Goal: Navigation & Orientation: Understand site structure

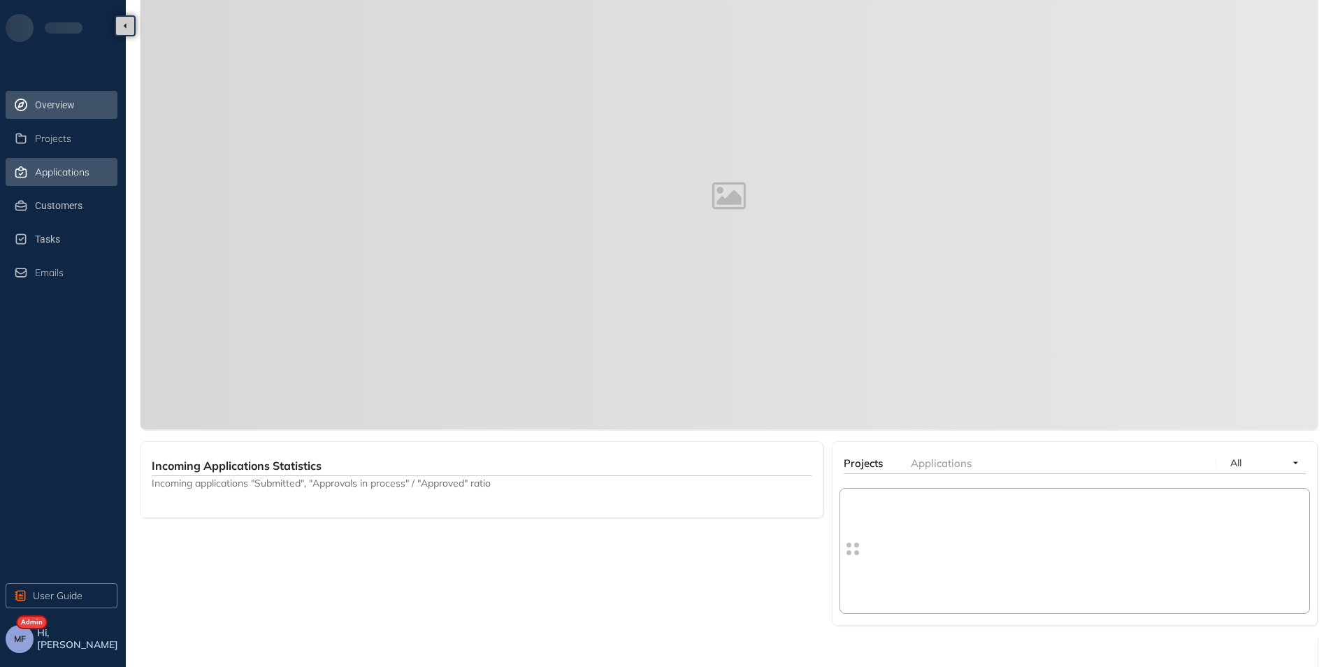
scroll to position [168, 0]
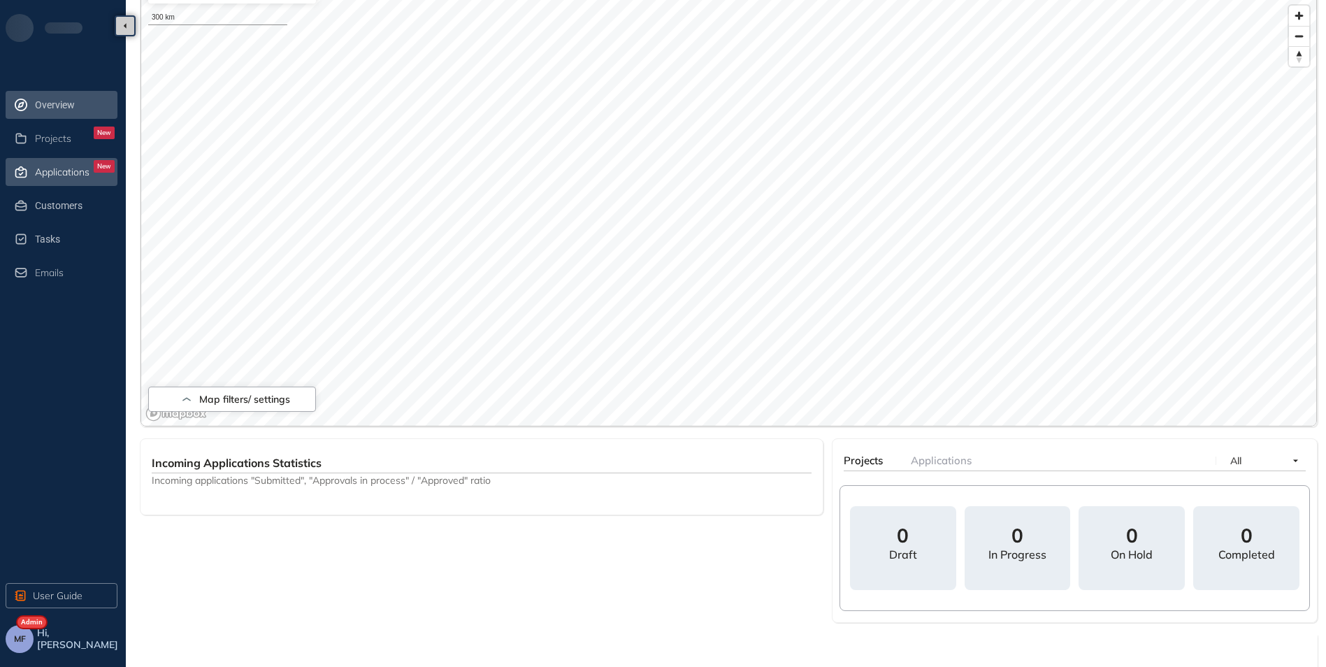
click at [60, 168] on span "Applications" at bounding box center [62, 172] width 55 height 12
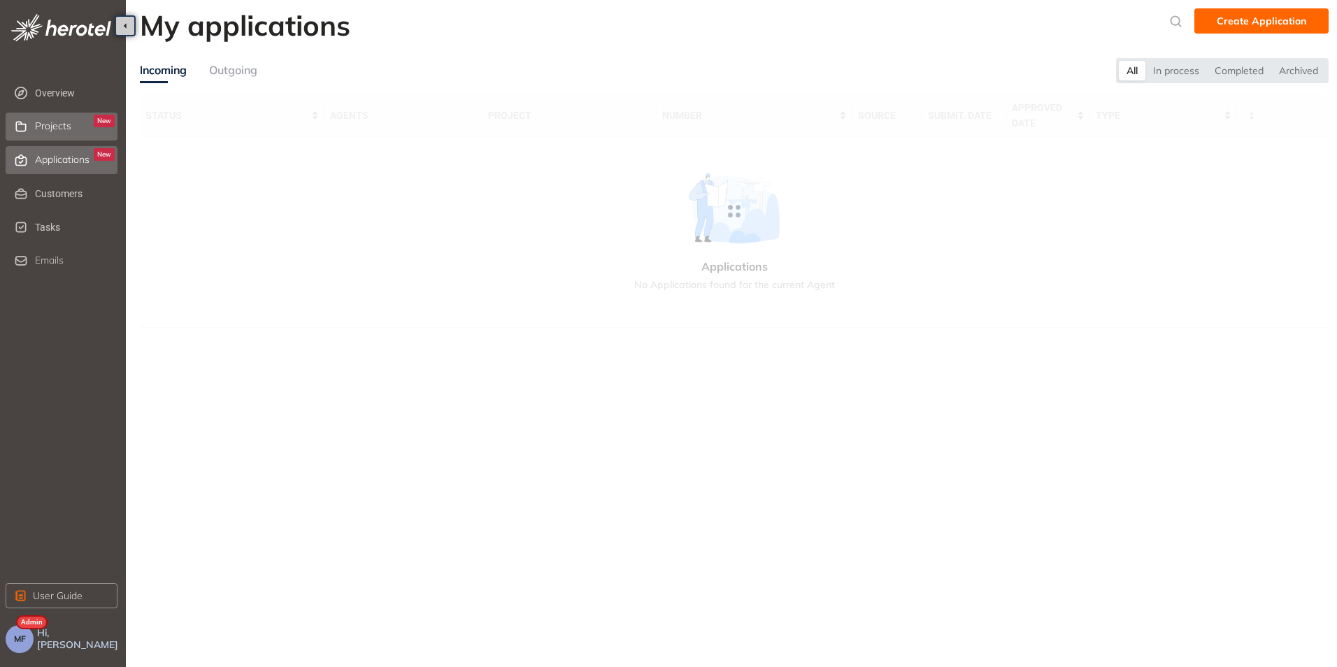
click at [59, 129] on span "Projects" at bounding box center [53, 126] width 36 height 12
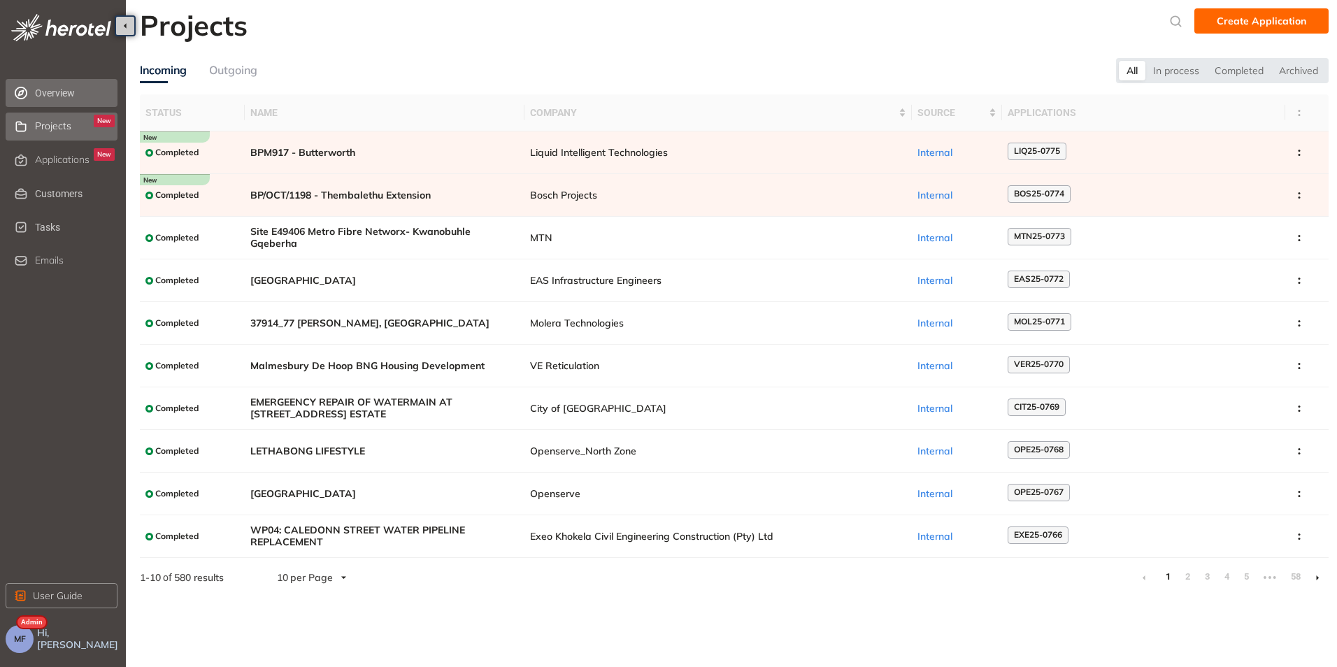
click at [52, 89] on span "Overview" at bounding box center [75, 93] width 80 height 28
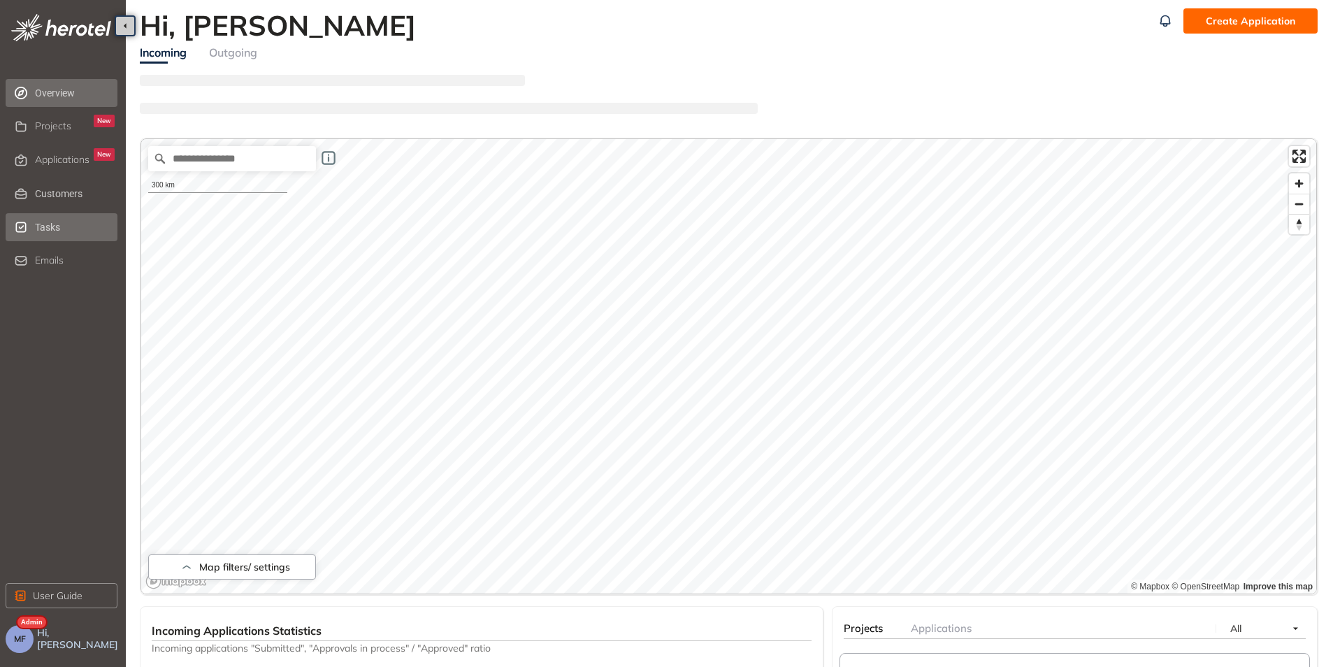
click at [52, 225] on span "Tasks" at bounding box center [75, 227] width 80 height 28
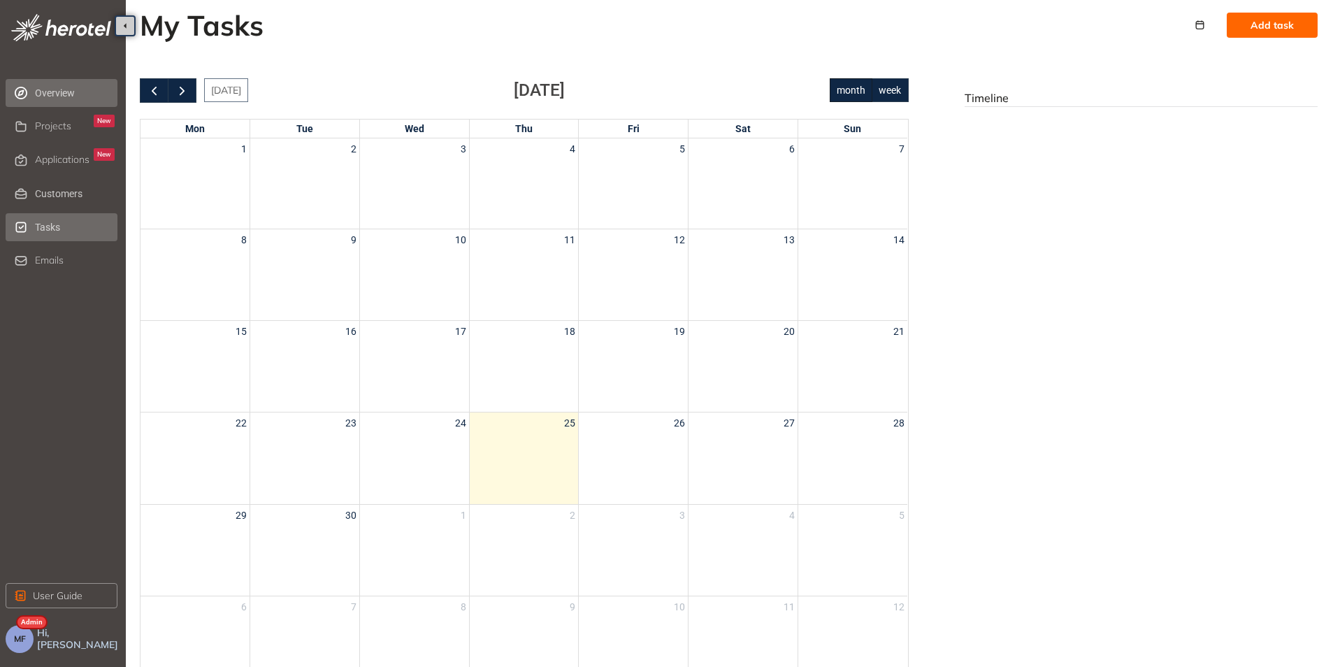
drag, startPoint x: 60, startPoint y: 93, endPoint x: 67, endPoint y: 96, distance: 7.8
click at [60, 92] on span "Overview" at bounding box center [75, 93] width 80 height 28
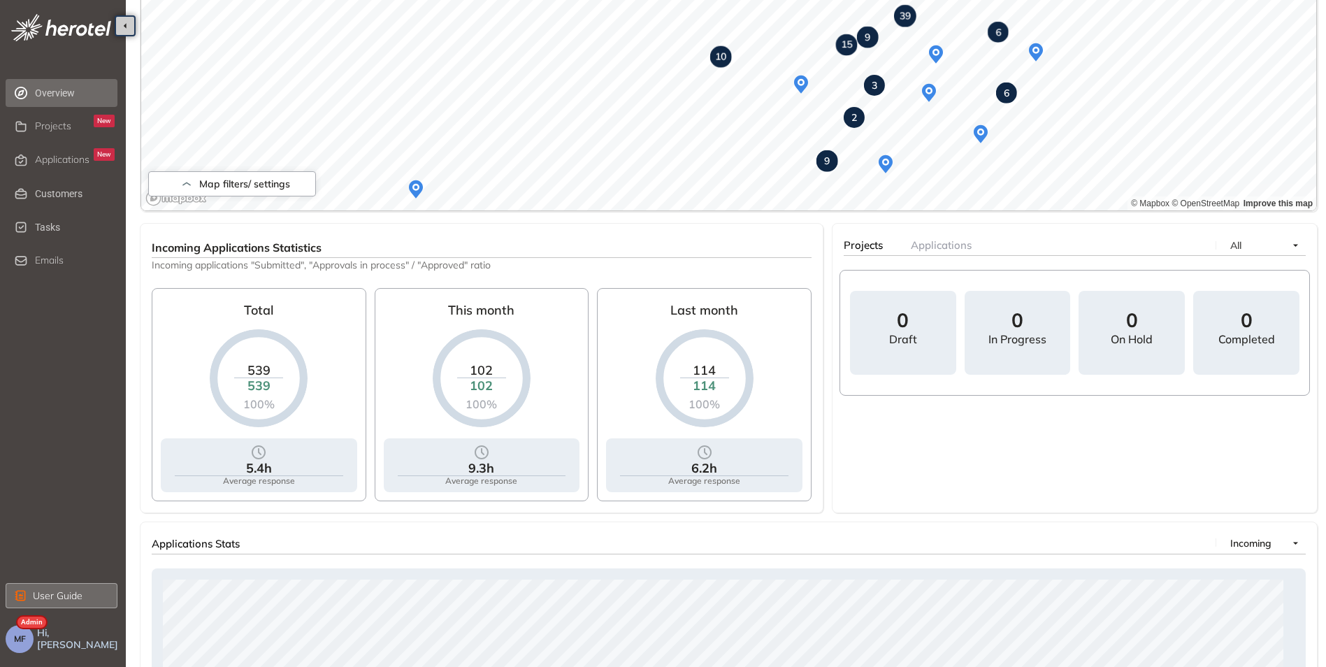
scroll to position [316, 0]
